Goal: Transaction & Acquisition: Purchase product/service

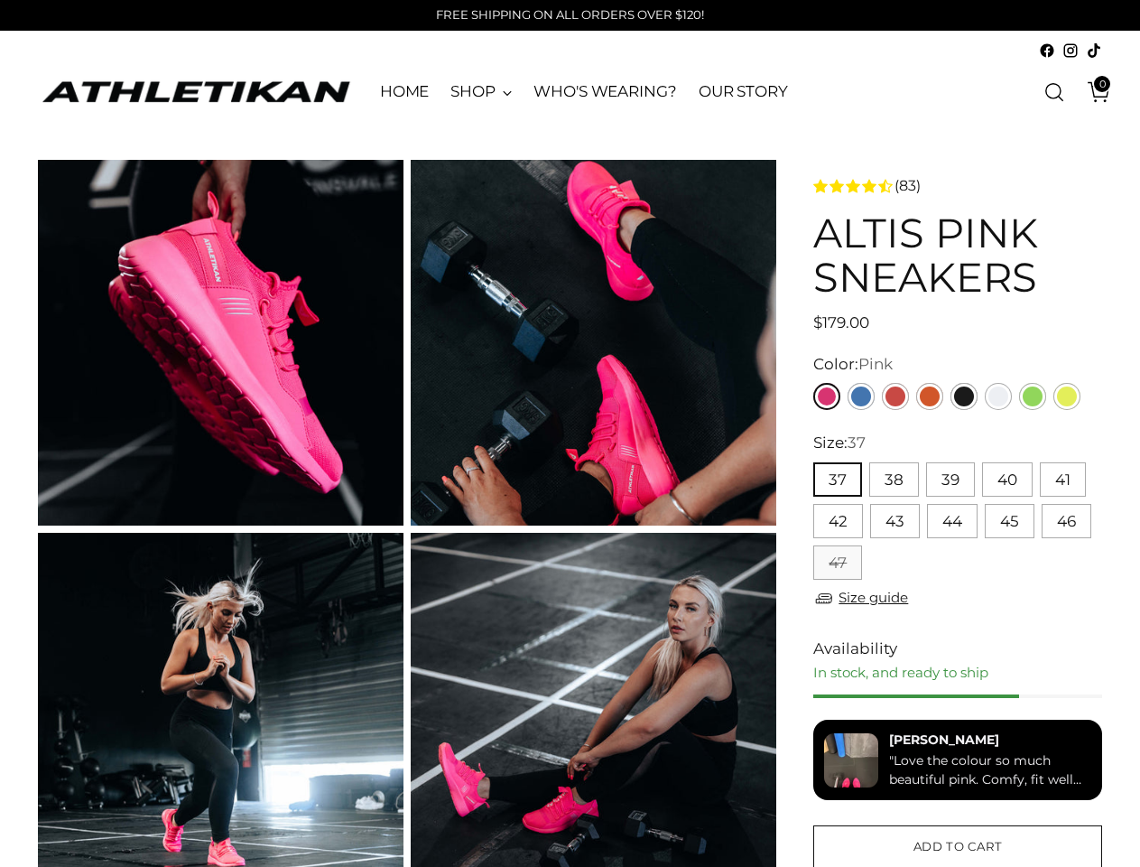
click at [837, 479] on button "37" at bounding box center [837, 479] width 49 height 34
click at [893, 479] on button "38" at bounding box center [894, 479] width 50 height 34
click at [950, 479] on button "39" at bounding box center [950, 479] width 49 height 34
